Goal: Find specific page/section: Find specific page/section

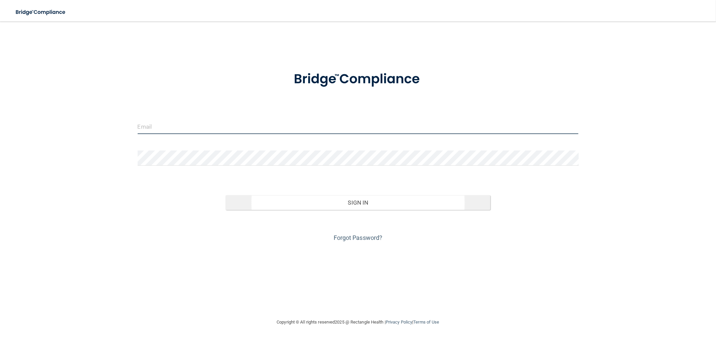
type input "[EMAIL_ADDRESS][DOMAIN_NAME]"
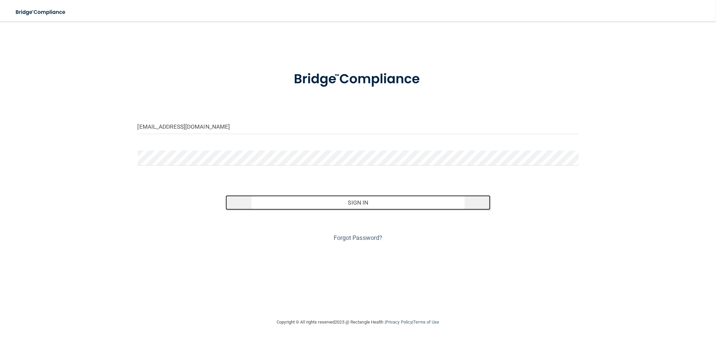
click at [346, 200] on button "Sign In" at bounding box center [358, 202] width 265 height 15
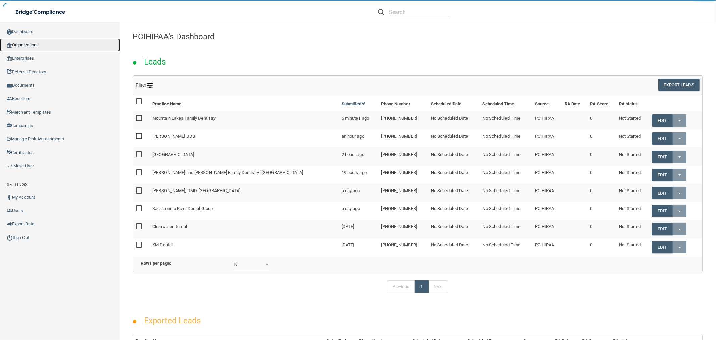
click at [31, 42] on link "Organizations" at bounding box center [60, 44] width 120 height 13
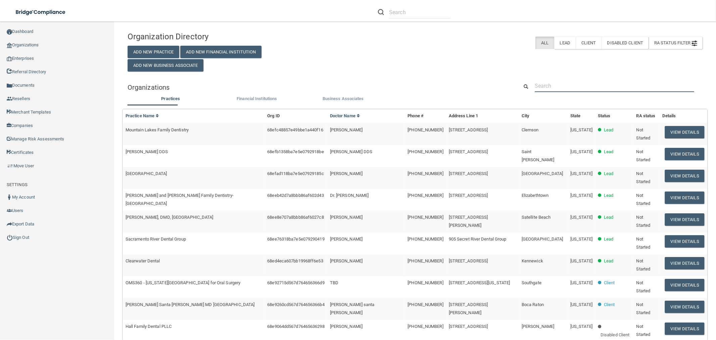
click at [603, 89] on input "text" at bounding box center [614, 86] width 159 height 12
type input "test -"
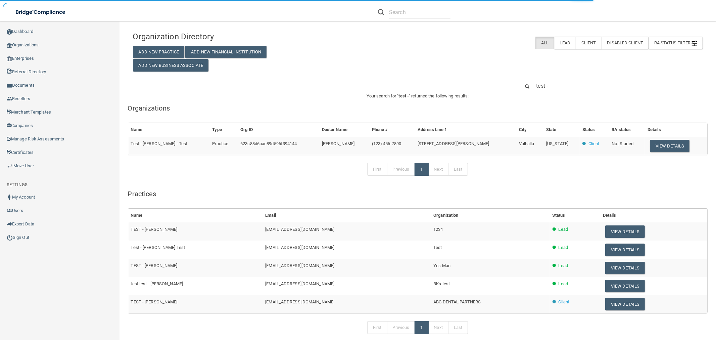
click at [645, 146] on td "View Details" at bounding box center [676, 146] width 62 height 18
click at [656, 146] on button "View Details" at bounding box center [670, 146] width 40 height 12
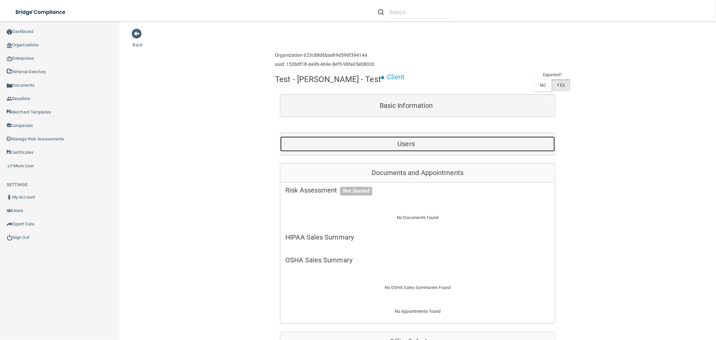
click at [418, 151] on div "Users" at bounding box center [406, 143] width 252 height 15
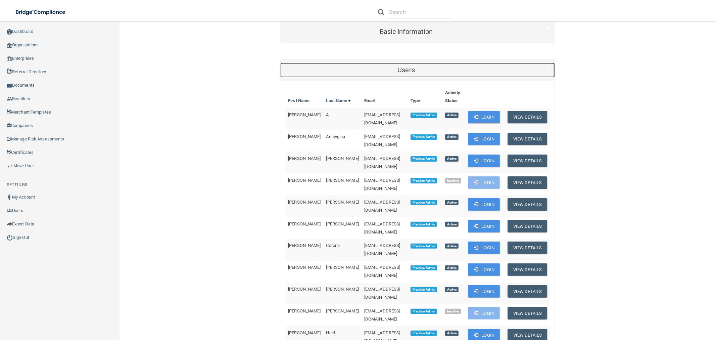
scroll to position [75, 0]
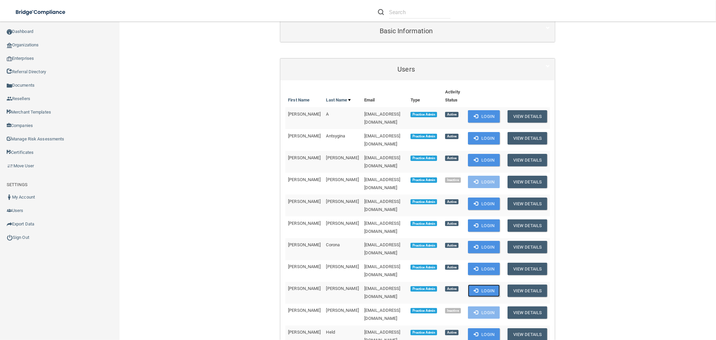
click at [485, 284] on button "Login" at bounding box center [484, 290] width 32 height 12
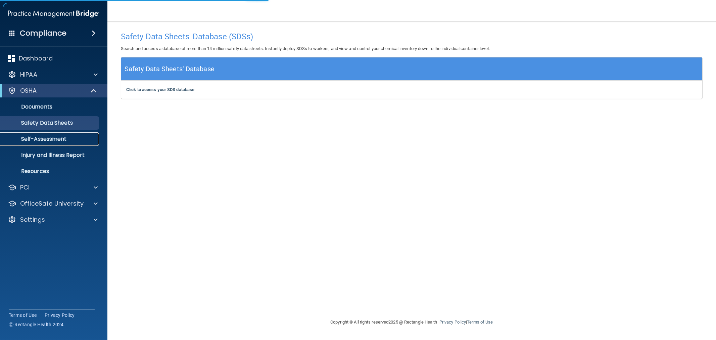
click at [49, 145] on link "Self-Assessment" at bounding box center [46, 138] width 106 height 13
